Goal: Task Accomplishment & Management: Use online tool/utility

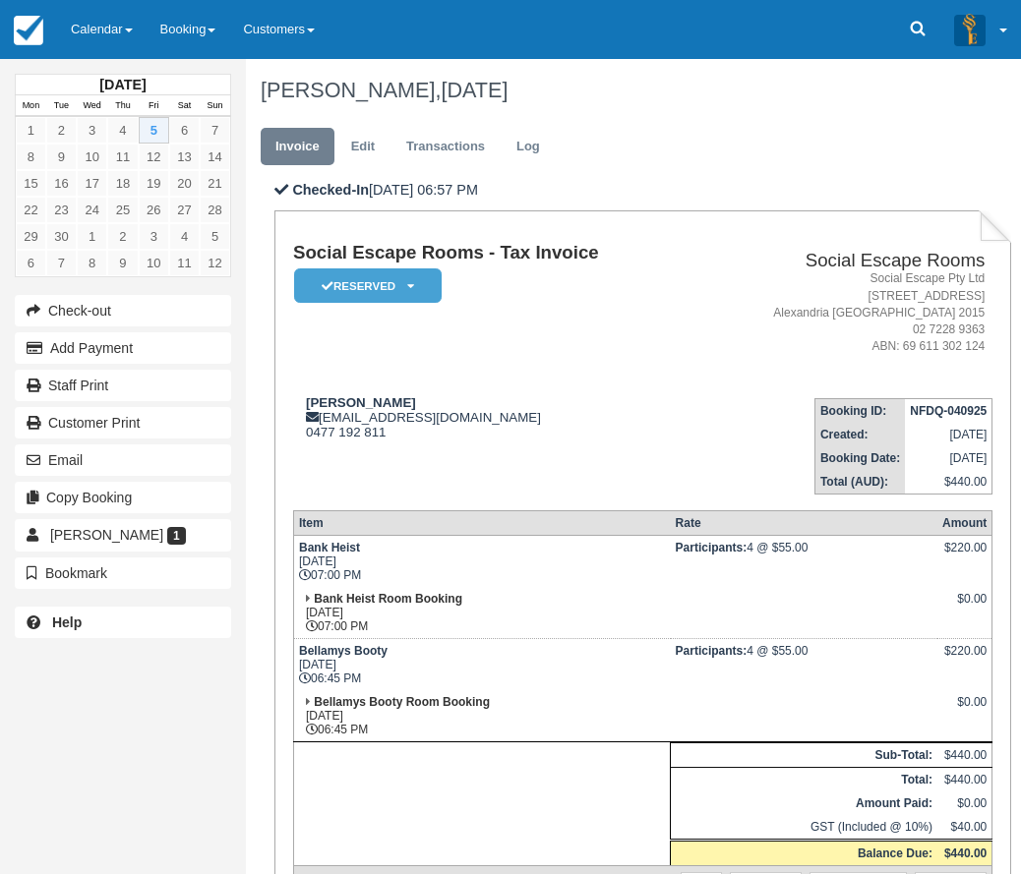
scroll to position [98, 0]
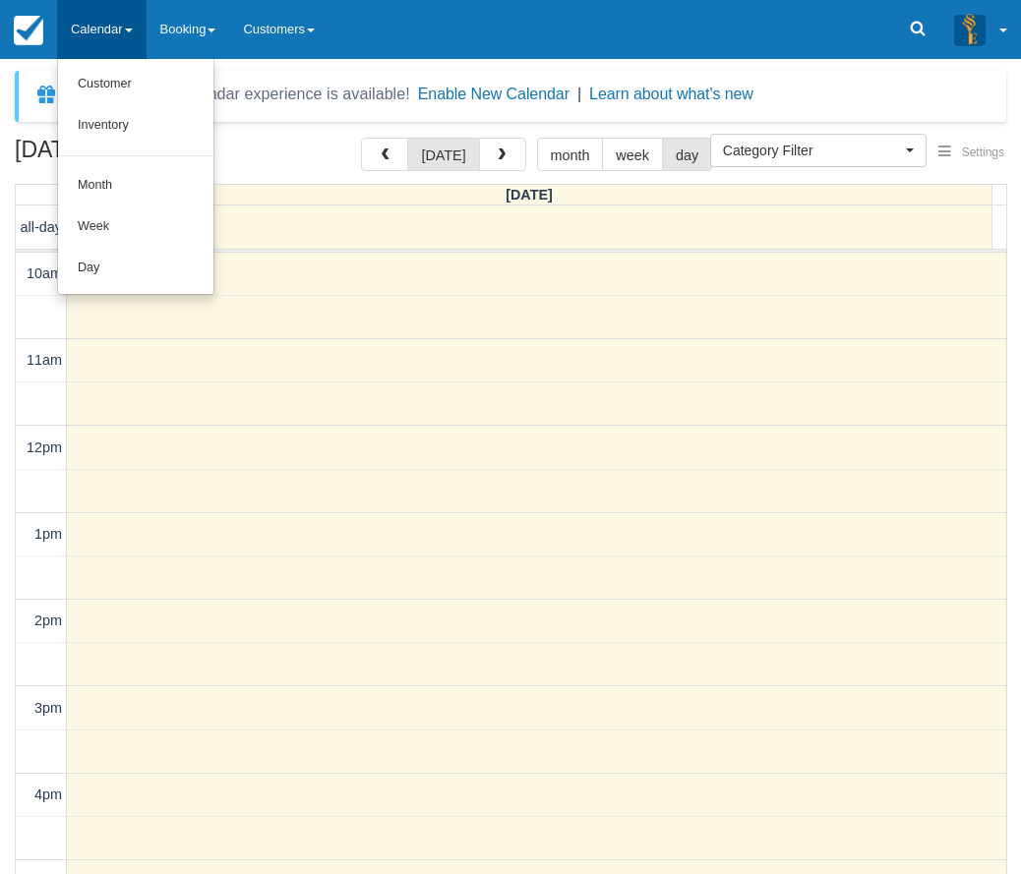
select select
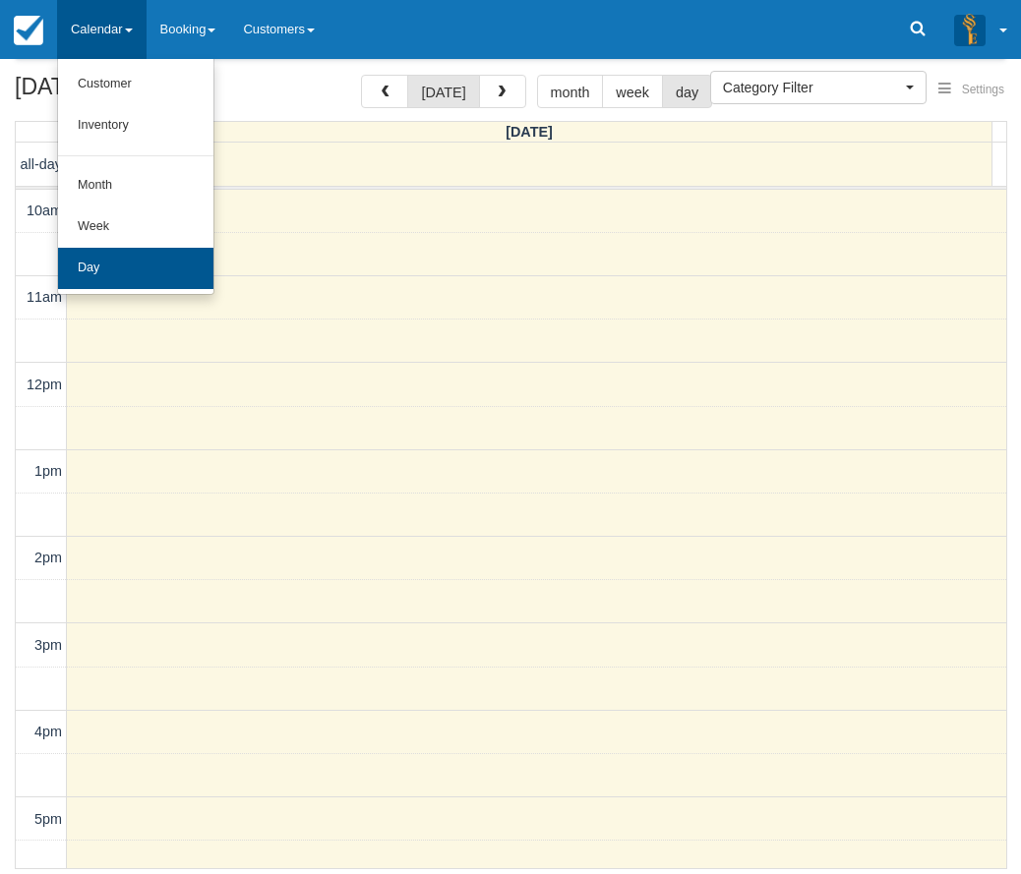
scroll to position [406, 0]
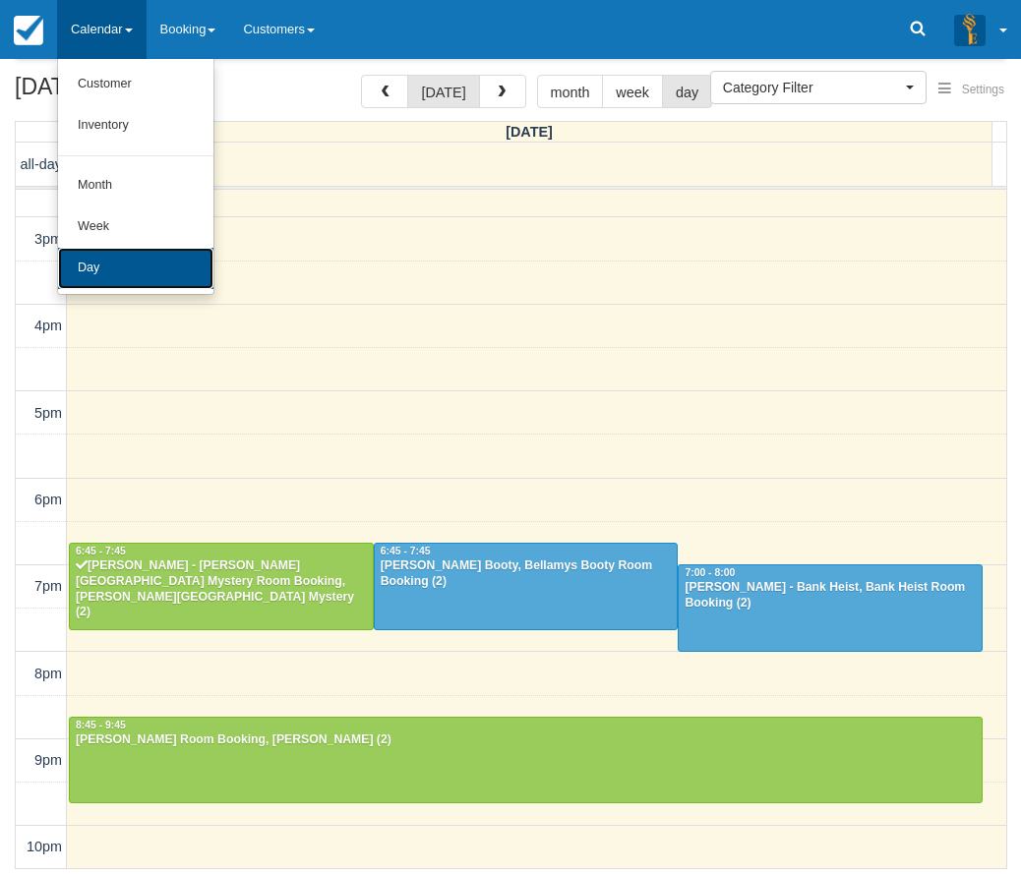
click at [138, 268] on link "Day" at bounding box center [135, 268] width 155 height 41
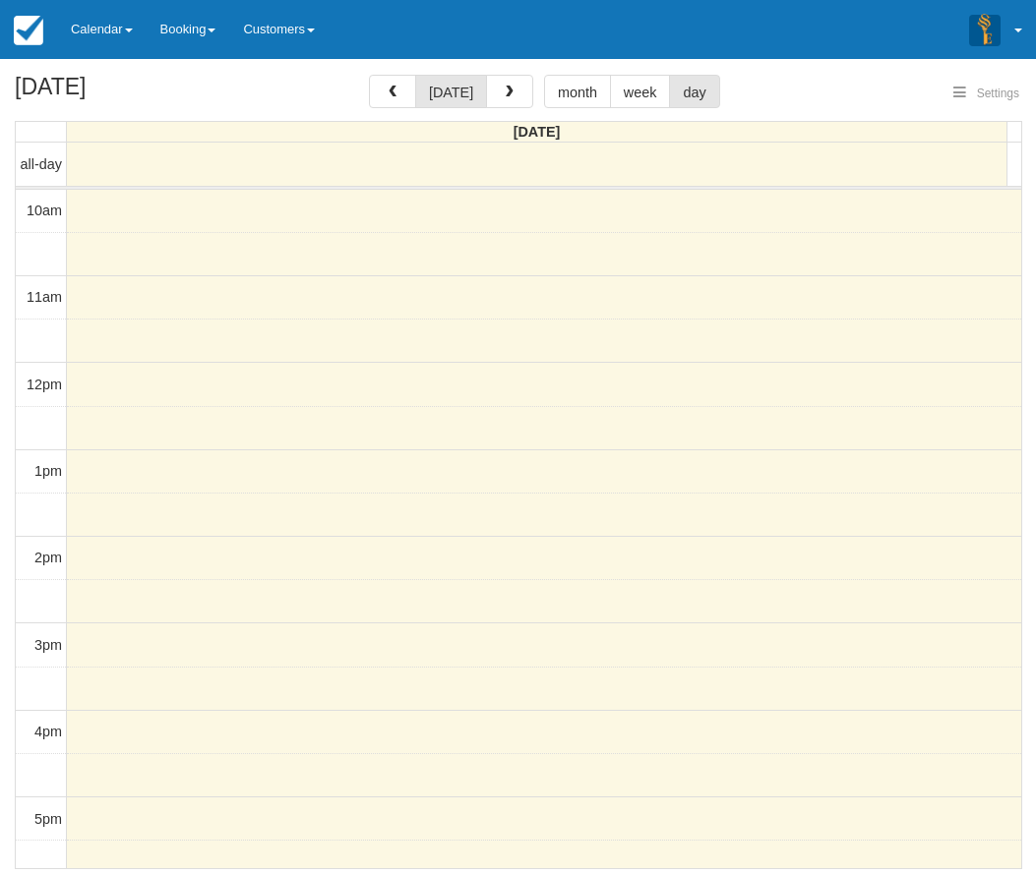
select select
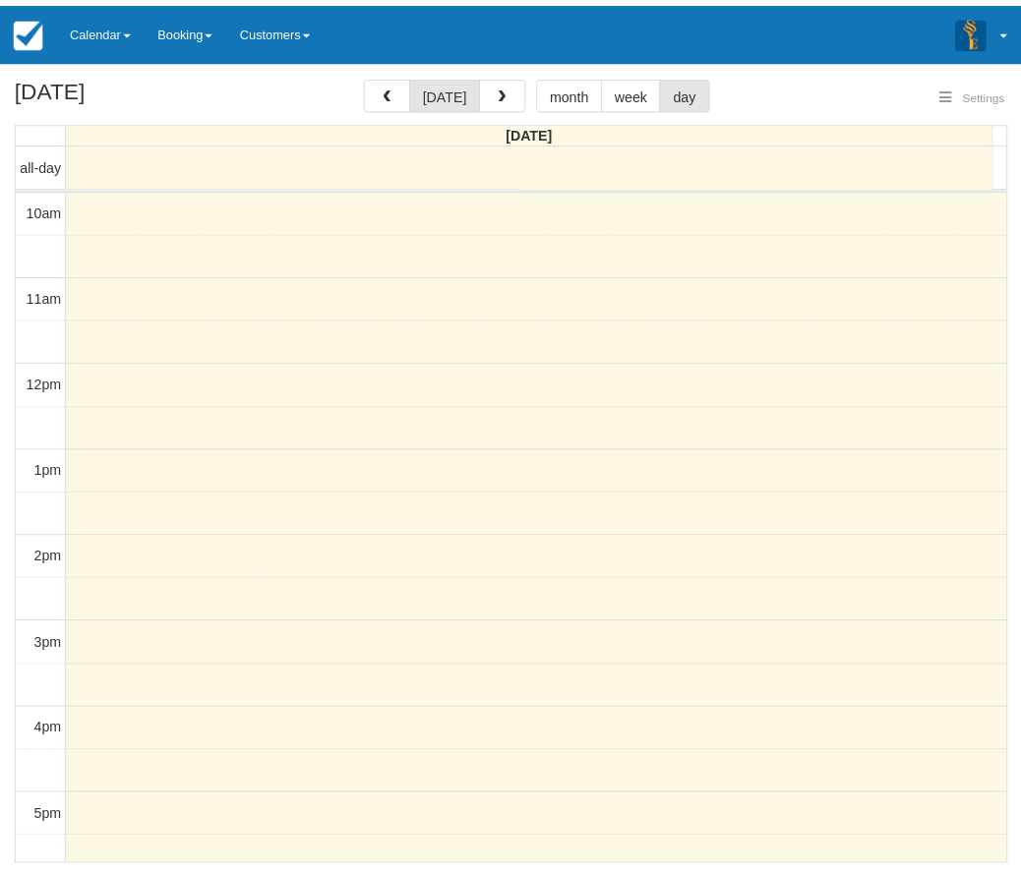
scroll to position [407, 0]
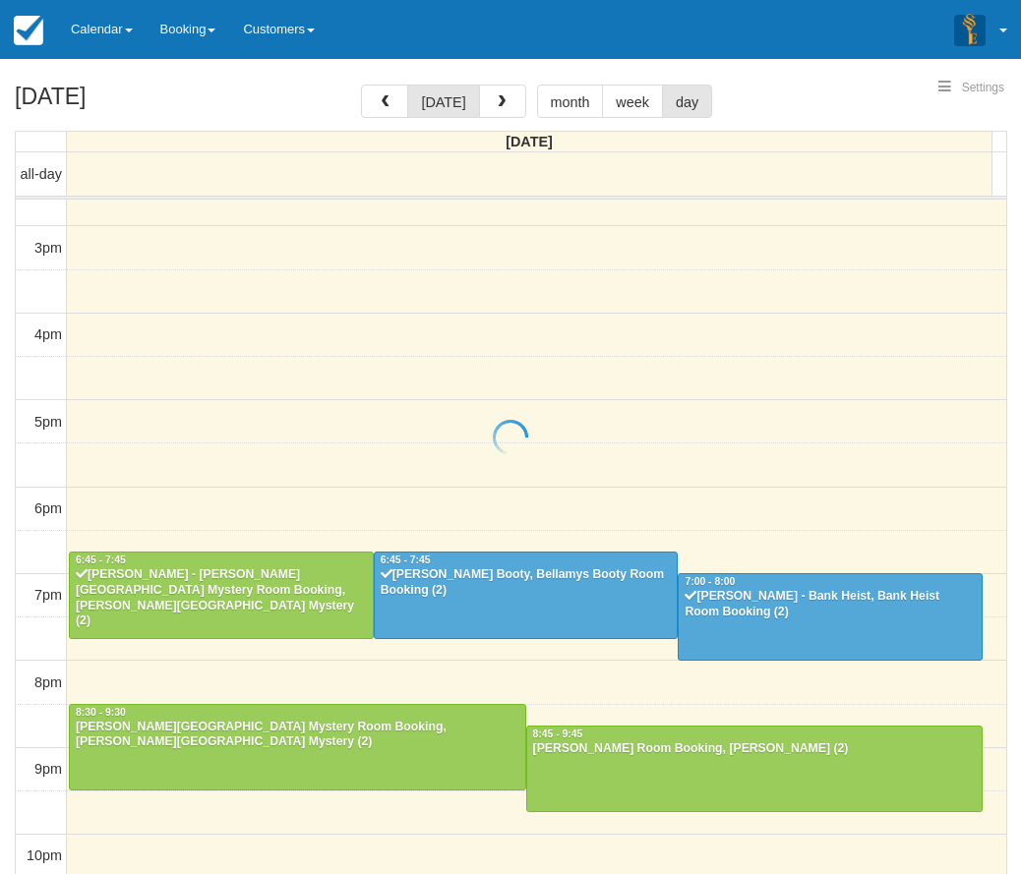
select select
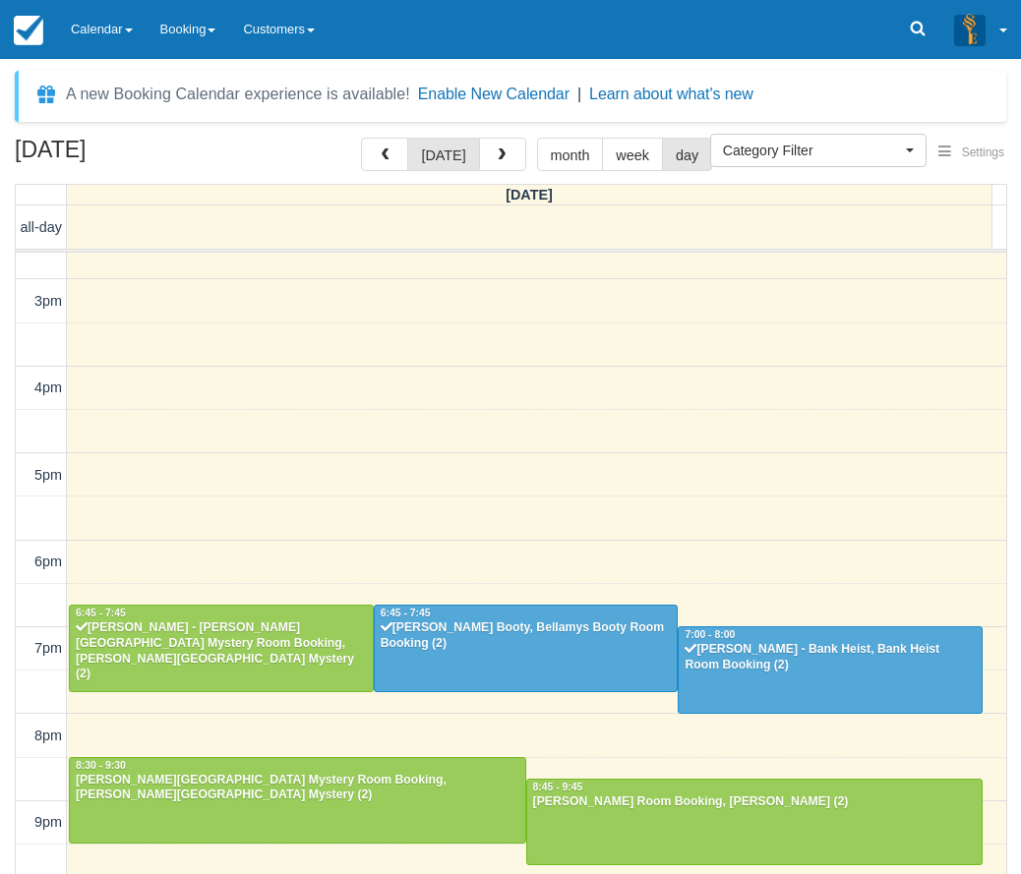
scroll to position [406, 0]
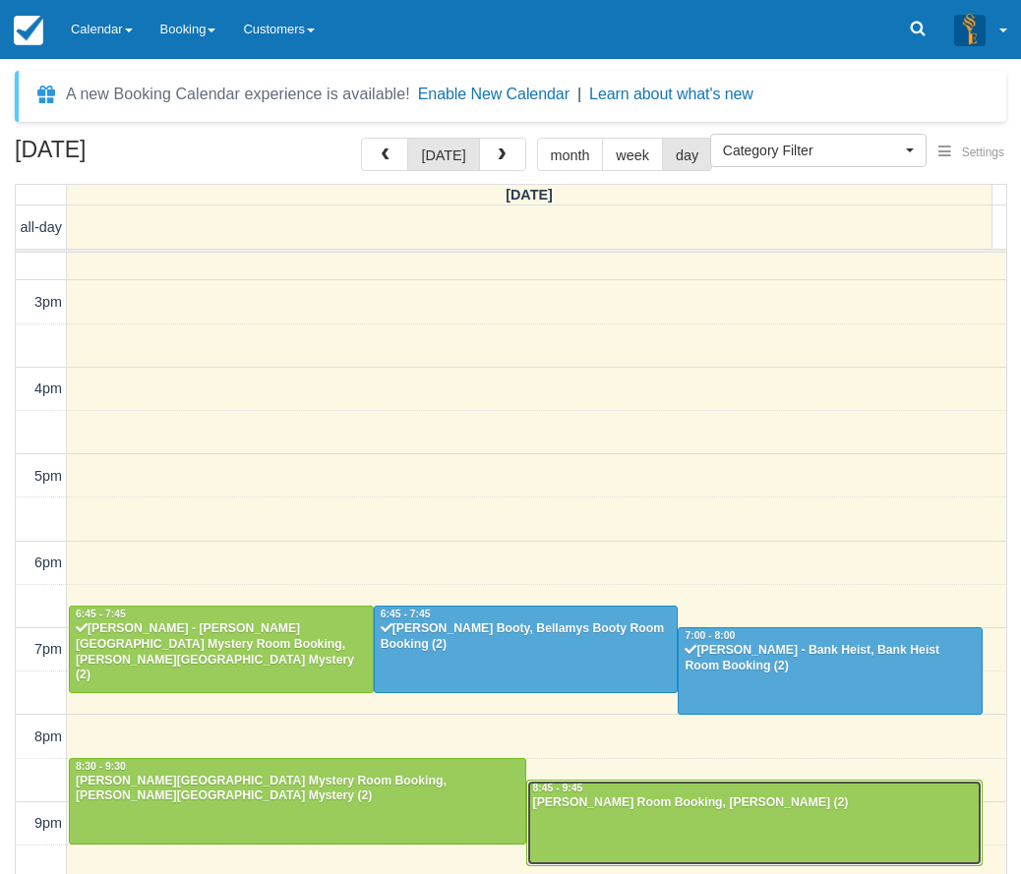
click at [587, 812] on div at bounding box center [754, 823] width 455 height 85
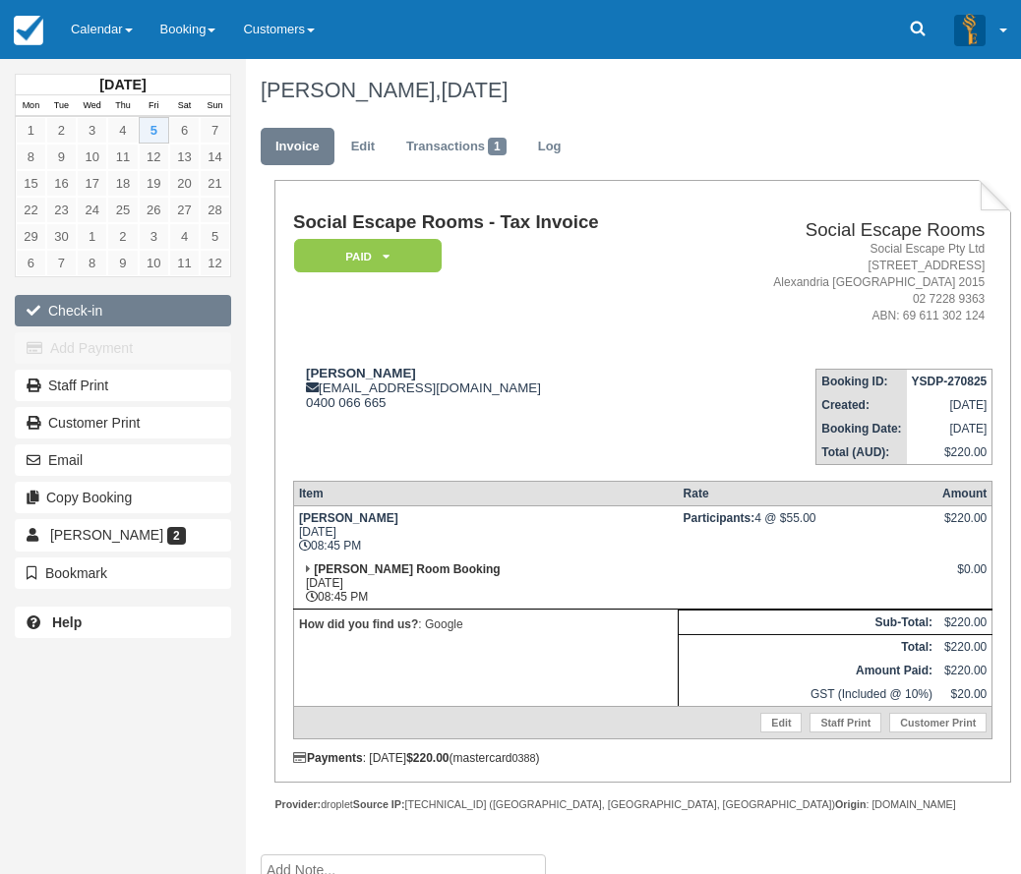
click at [103, 318] on button "Check-in" at bounding box center [123, 310] width 216 height 31
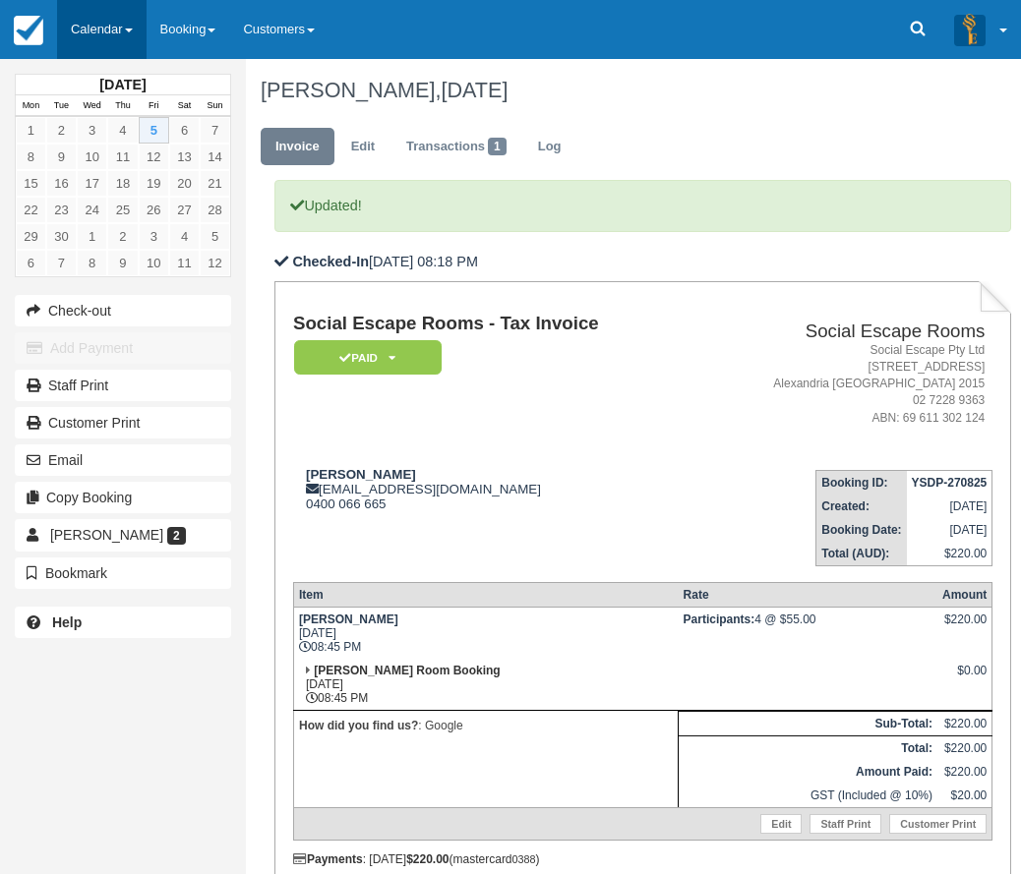
click at [109, 25] on link "Calendar" at bounding box center [101, 29] width 89 height 59
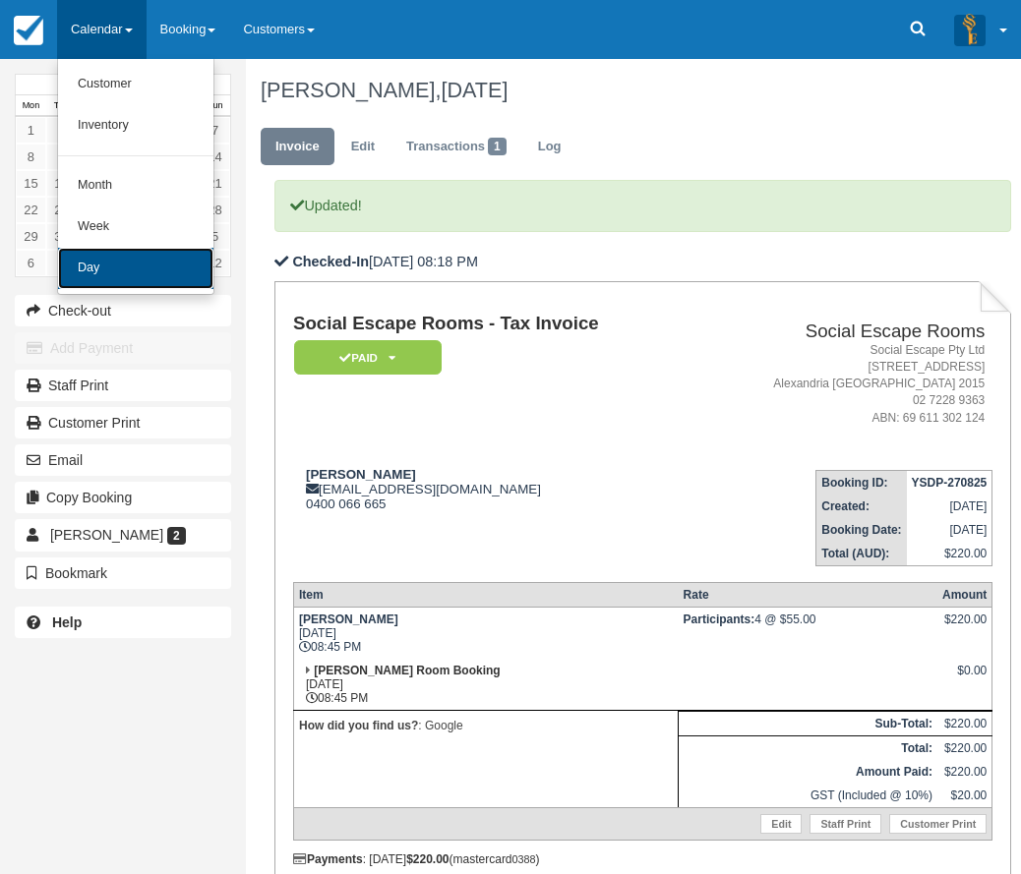
click at [106, 261] on link "Day" at bounding box center [135, 268] width 155 height 41
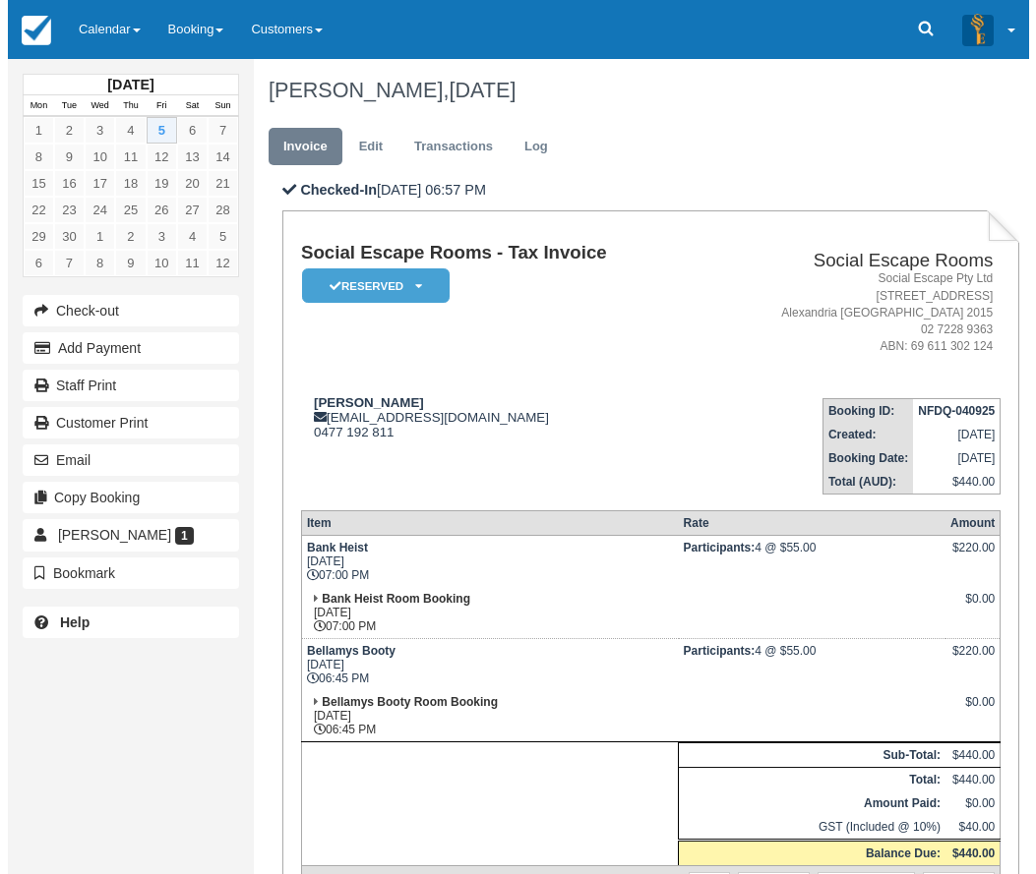
scroll to position [99, 0]
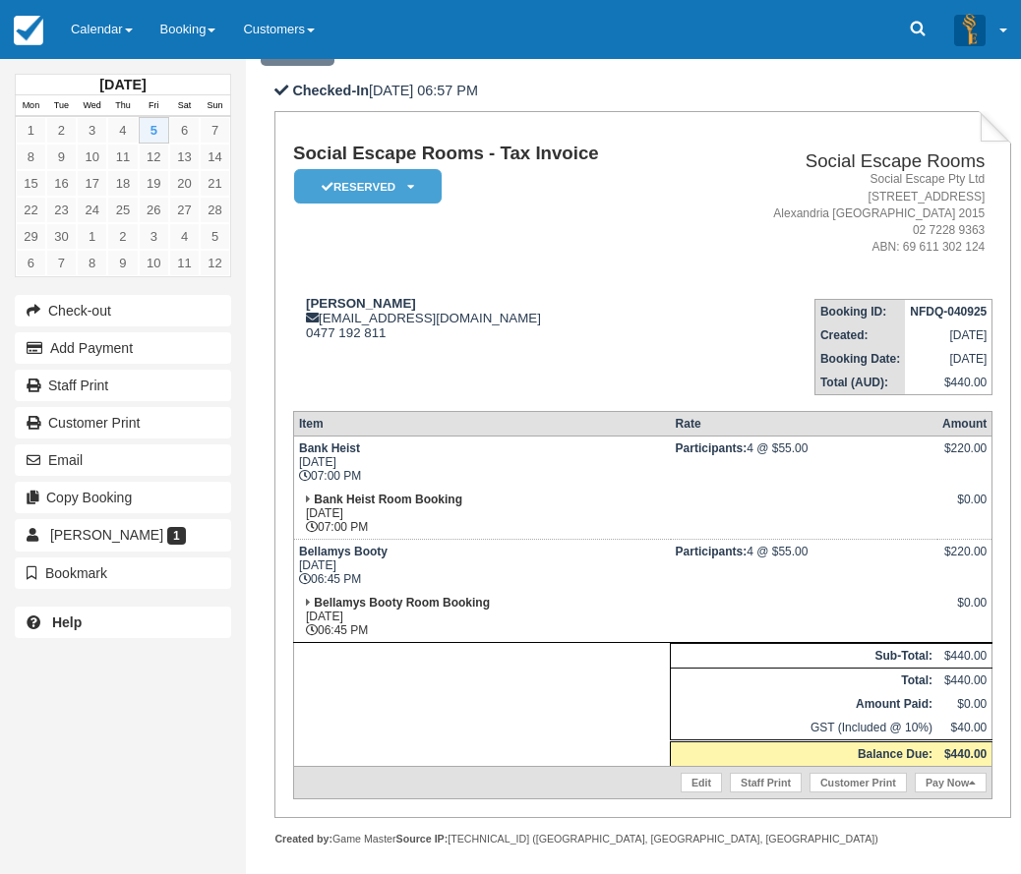
click at [953, 770] on td "Edit Staff Print Customer Print Pay Now" at bounding box center [642, 783] width 698 height 32
click at [953, 782] on link "Pay Now" at bounding box center [951, 783] width 72 height 20
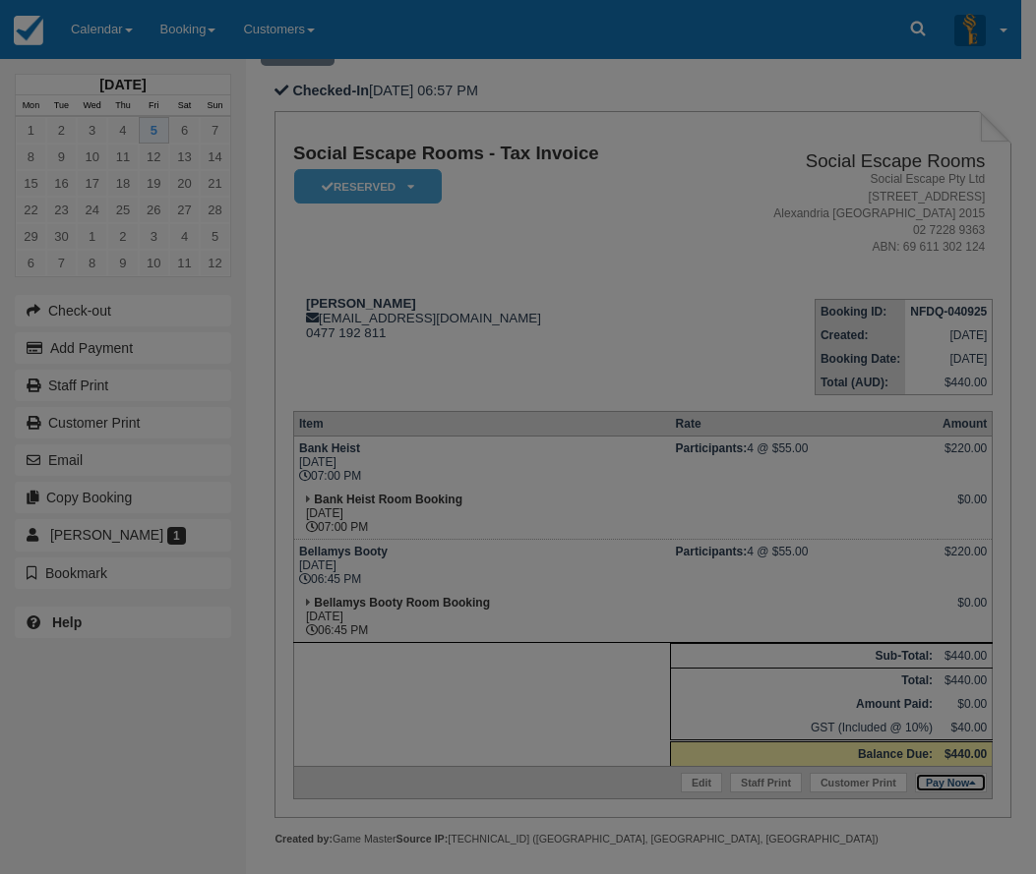
type input "05/09/2025"
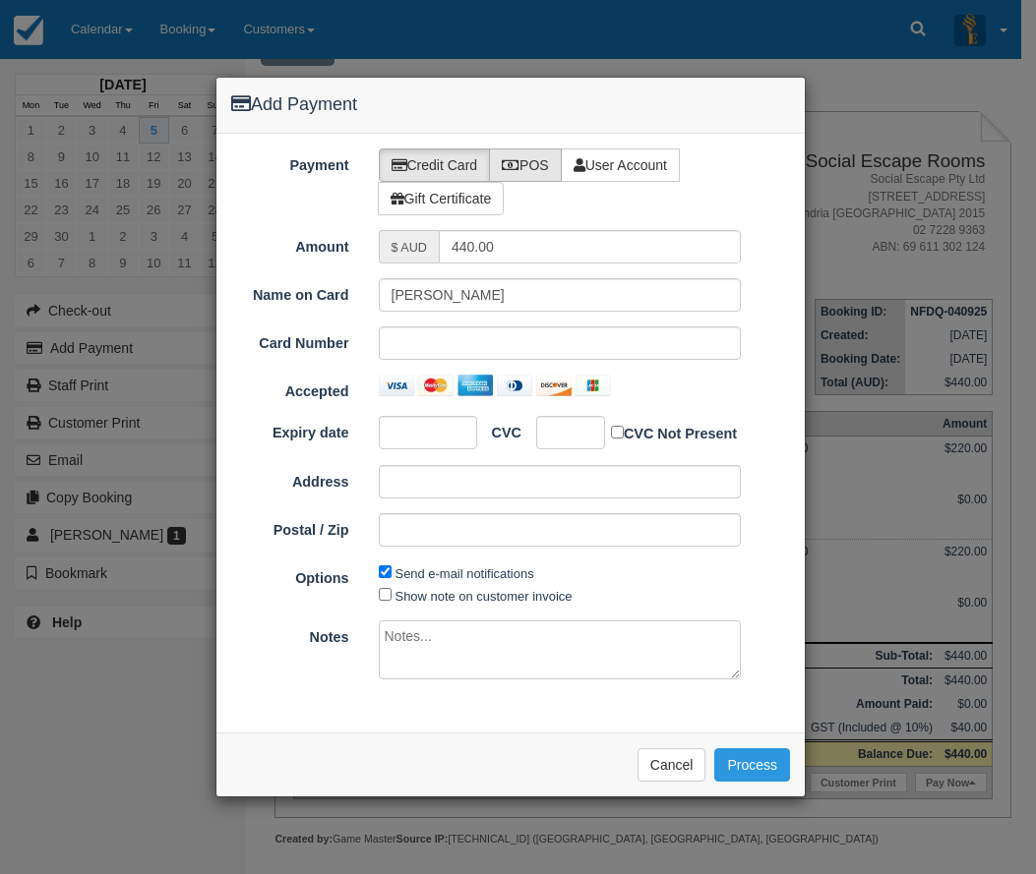
click at [525, 160] on label "POS" at bounding box center [525, 164] width 73 height 33
radio input "true"
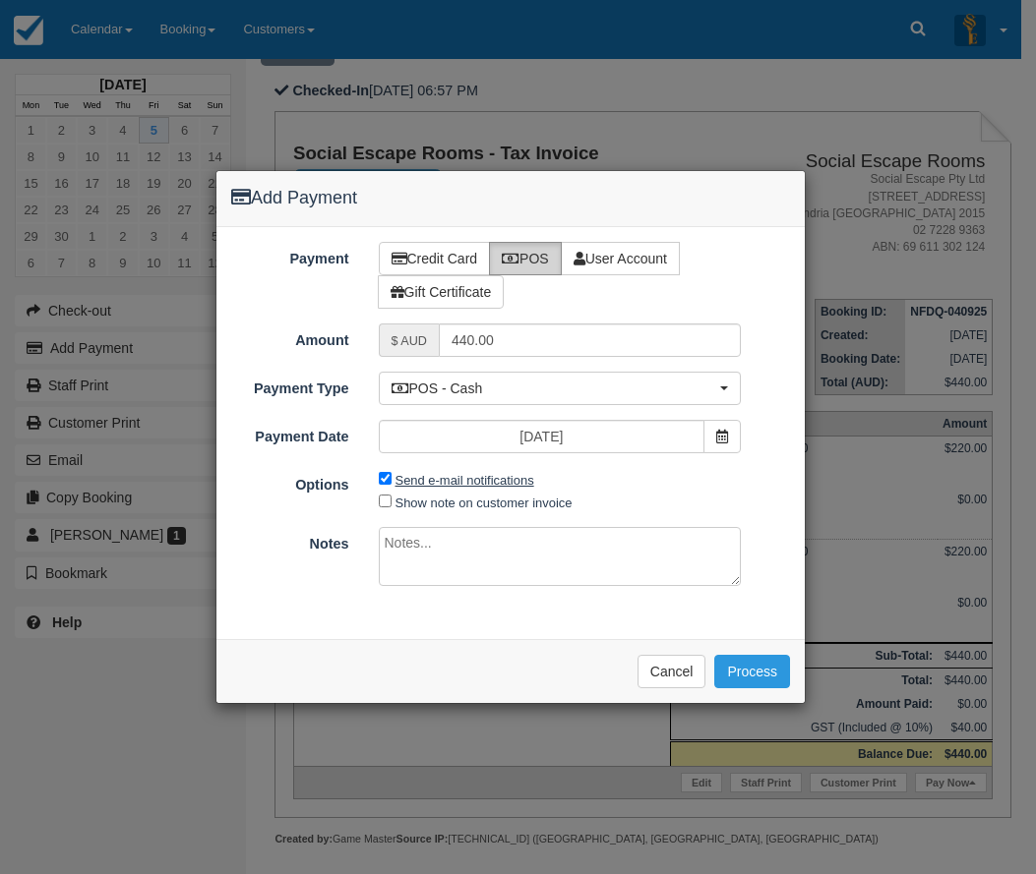
click at [431, 483] on label "Send e-mail notifications" at bounding box center [464, 480] width 139 height 15
click at [391, 483] on input "Send e-mail notifications" at bounding box center [385, 478] width 13 height 13
checkbox input "false"
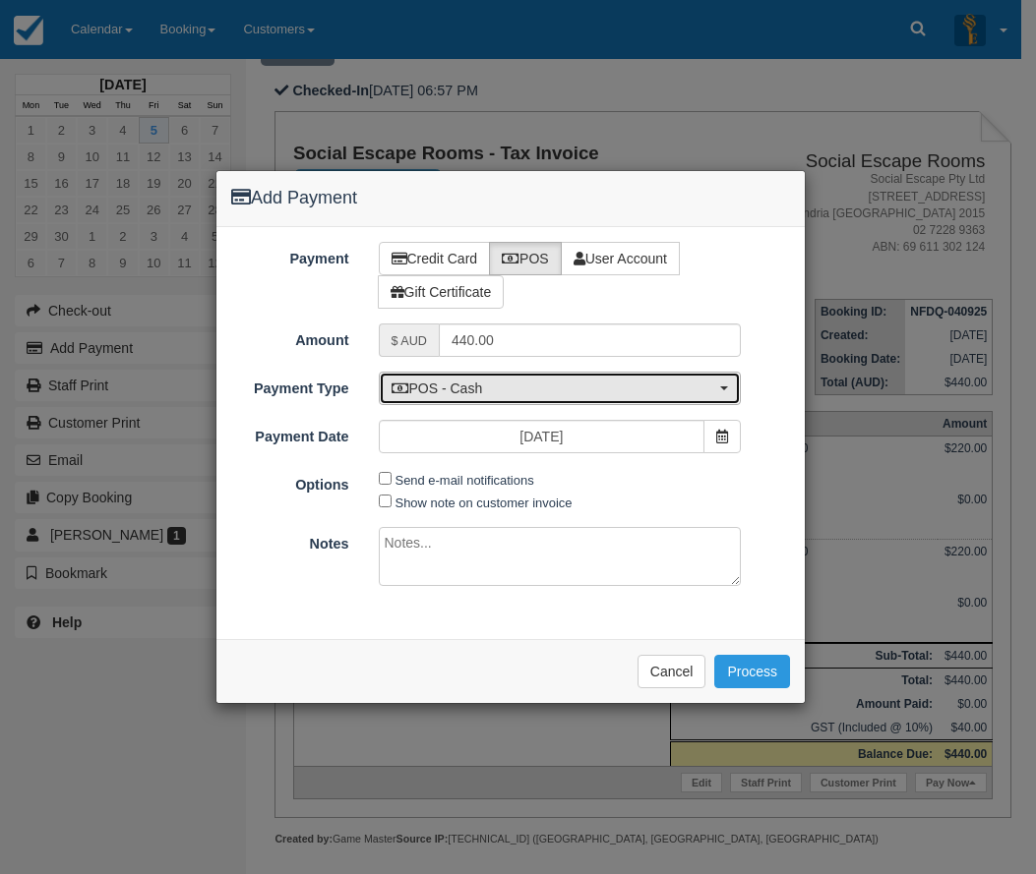
click at [464, 391] on span "POS - Cash" at bounding box center [553, 389] width 325 height 20
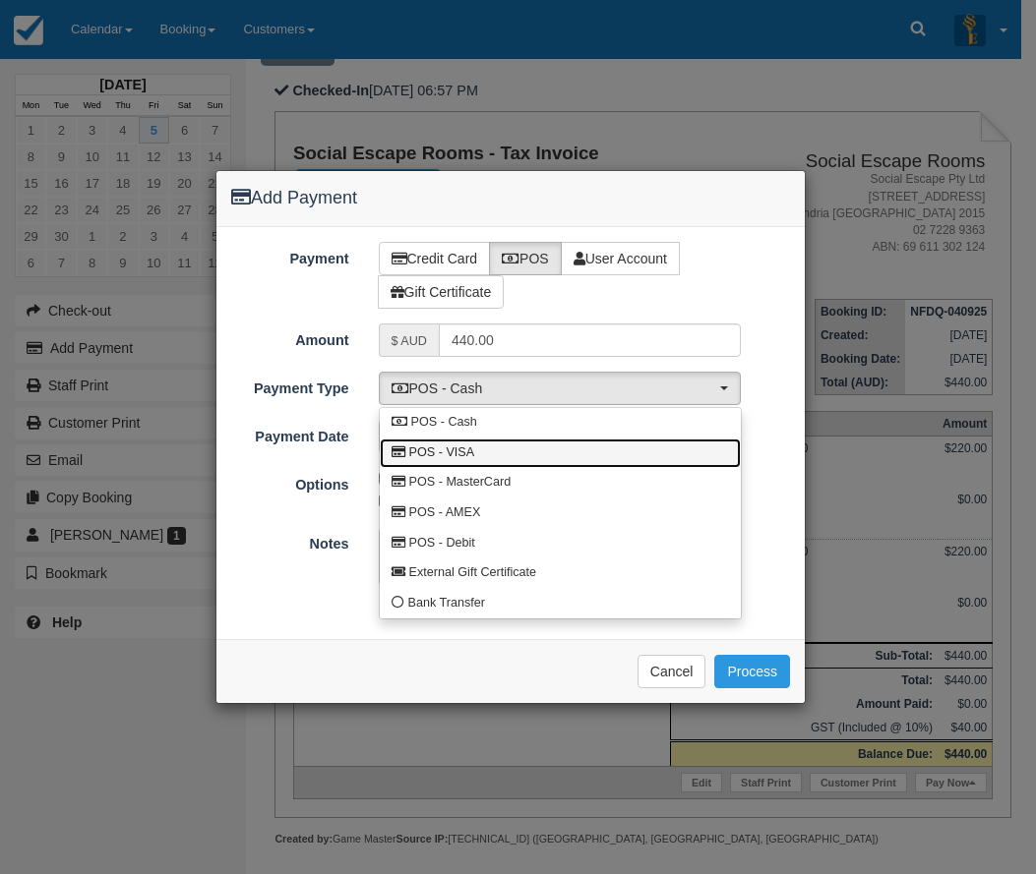
click at [481, 450] on link "POS - VISA" at bounding box center [560, 454] width 361 height 30
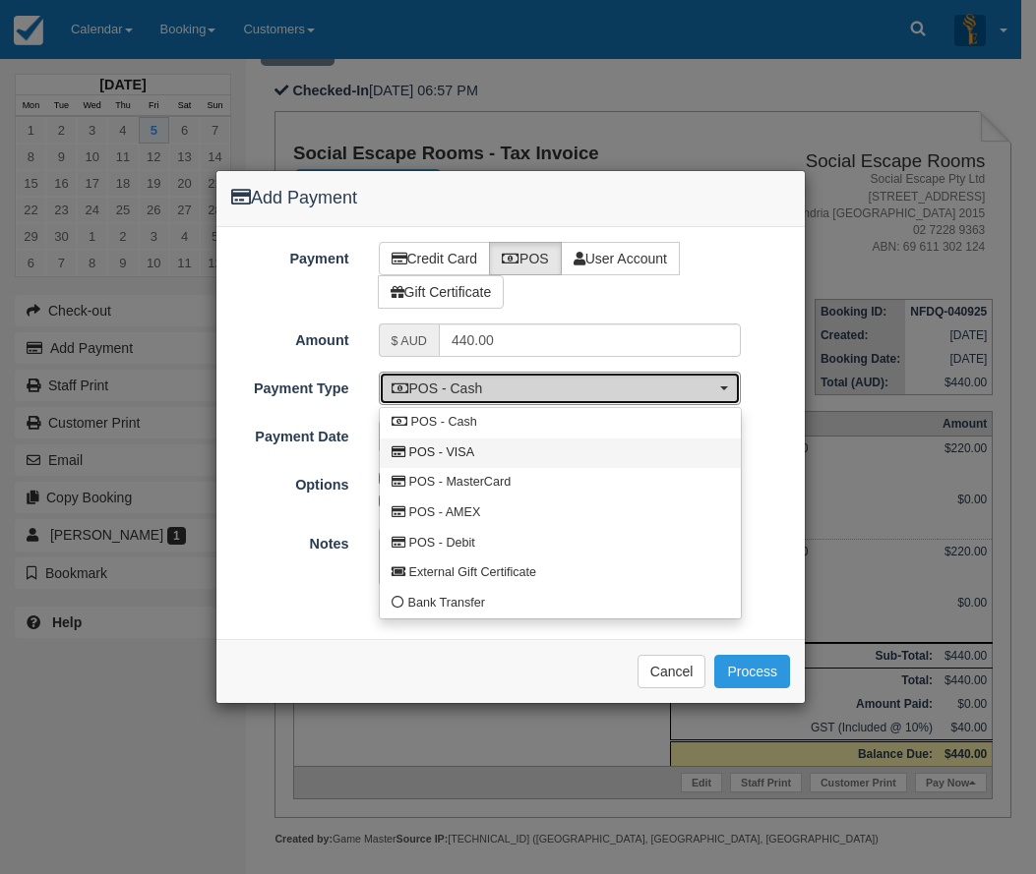
select select "VISA"
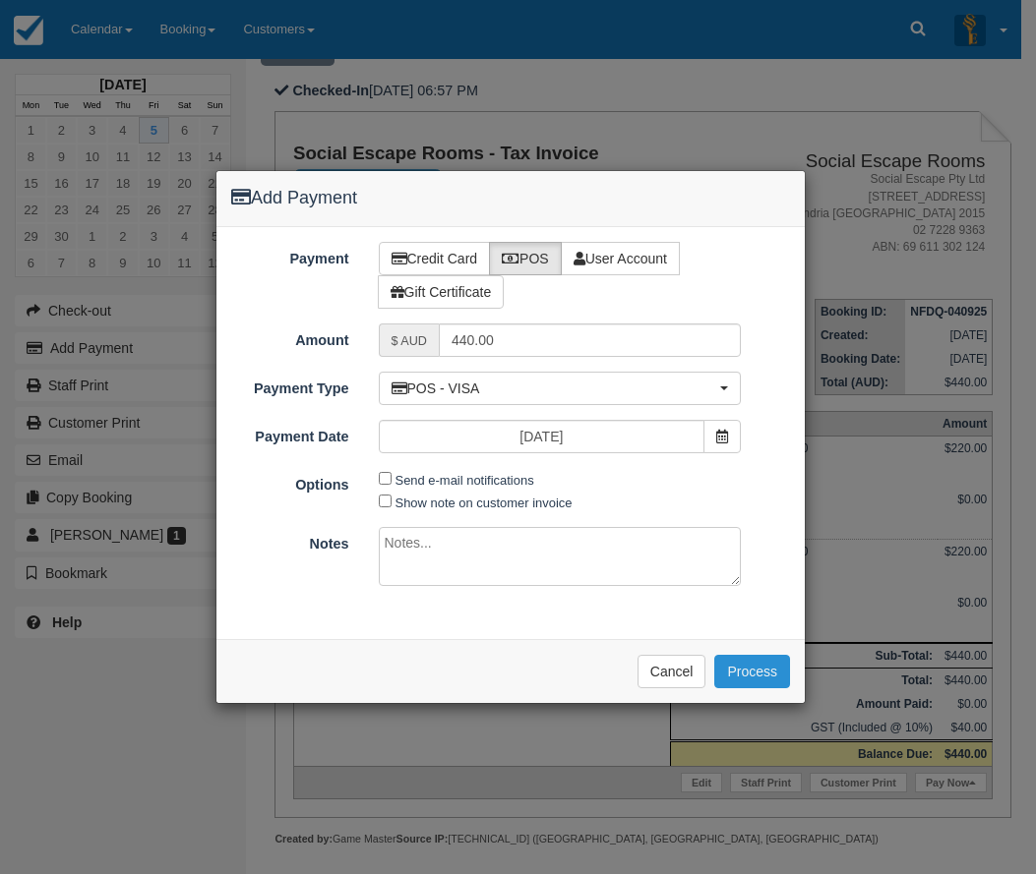
click at [765, 673] on button "Process" at bounding box center [752, 671] width 76 height 33
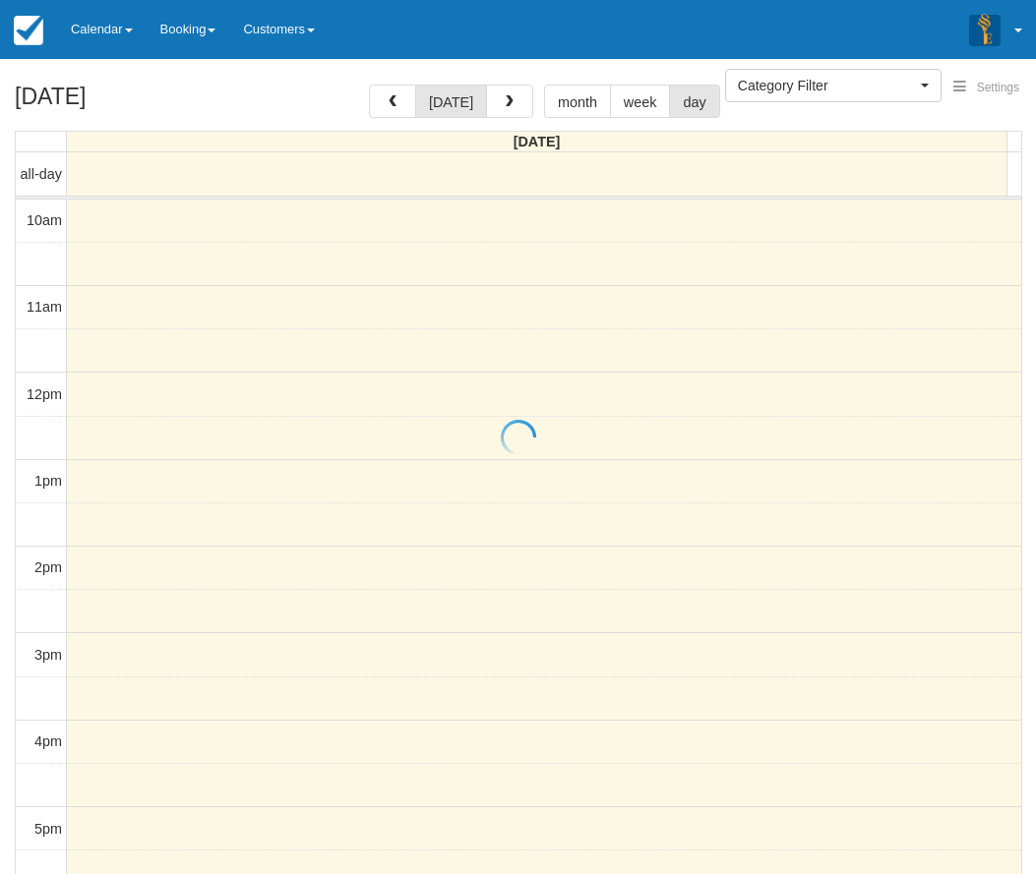
select select
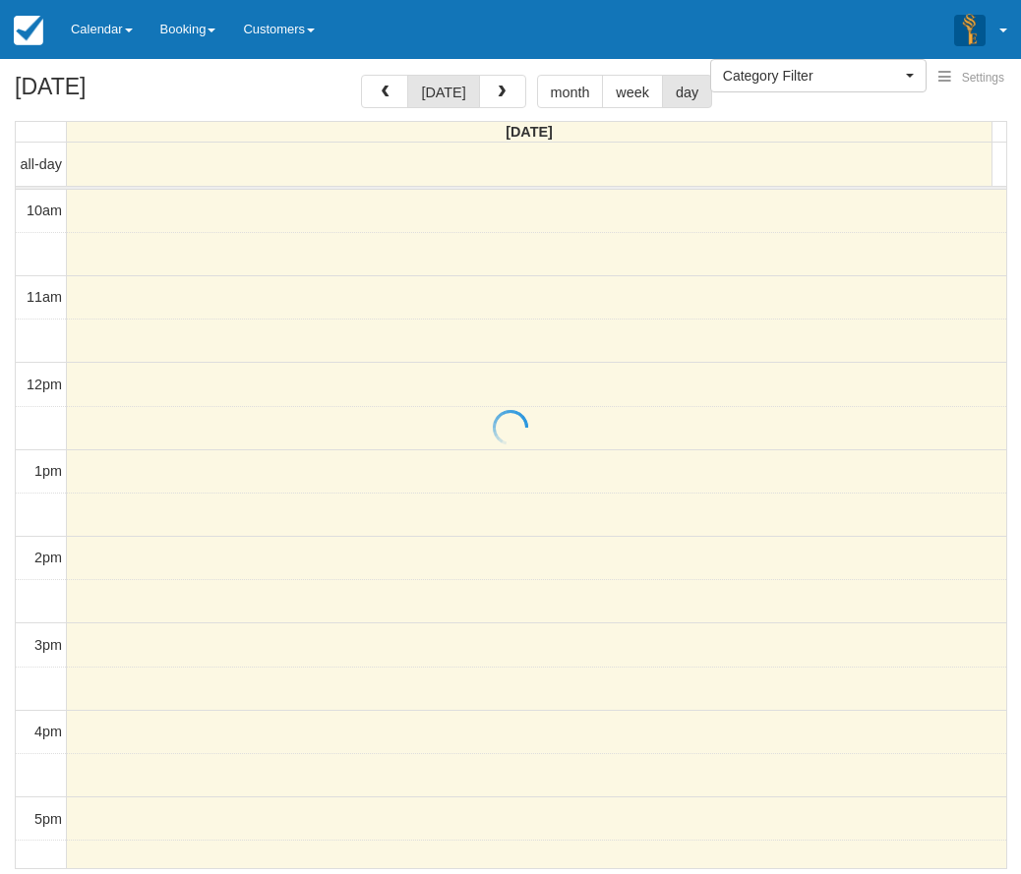
scroll to position [407, 0]
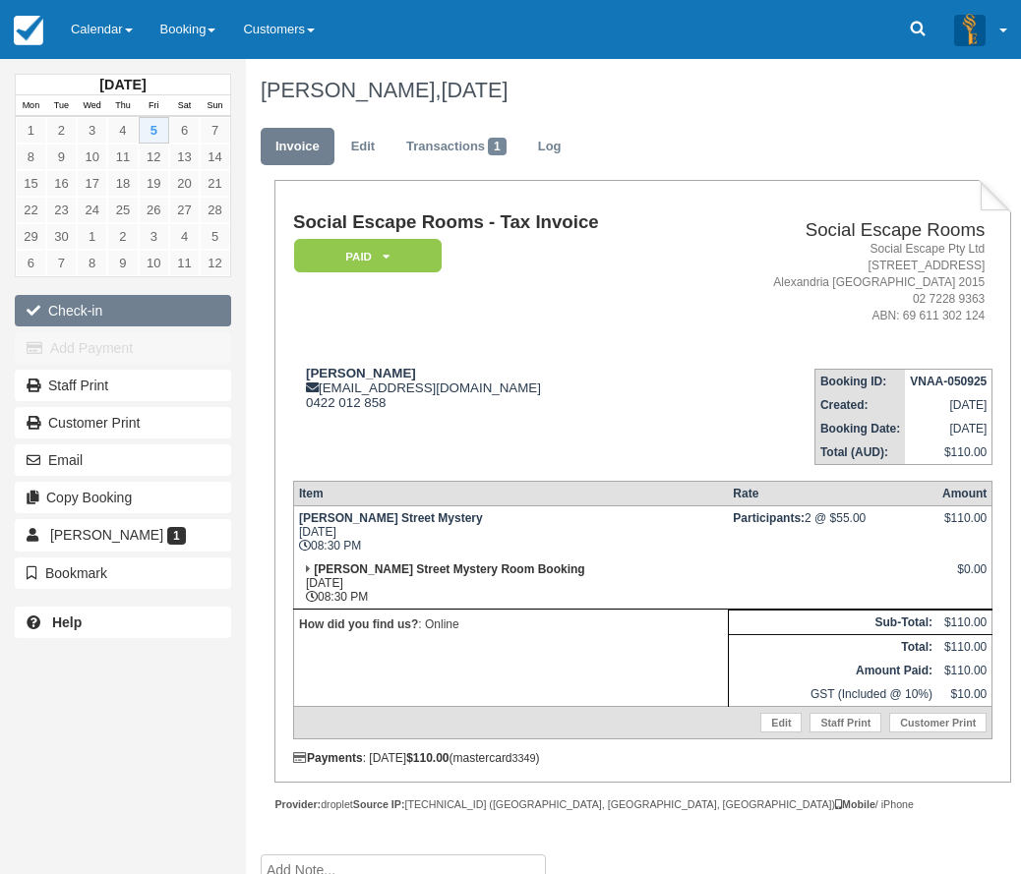
click at [84, 322] on button "Check-in" at bounding box center [123, 310] width 216 height 31
